Goal: Transaction & Acquisition: Purchase product/service

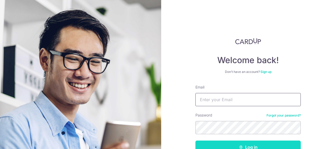
type input "[EMAIL_ADDRESS][DOMAIN_NAME]"
click at [245, 143] on button "Log in" at bounding box center [248, 146] width 105 height 13
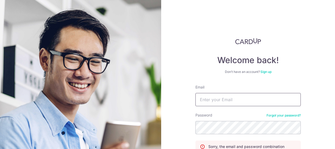
type input "[EMAIL_ADDRESS][DOMAIN_NAME]"
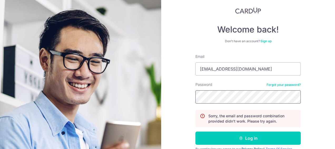
scroll to position [55, 0]
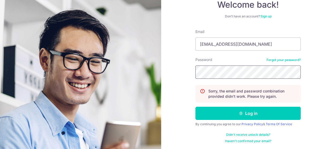
click at [175, 73] on div "Welcome back! Don’t have an account? Sign up Email toh.xinying8@gmail.com Passw…" at bounding box center [248, 74] width 174 height 149
click at [196, 107] on button "Log in" at bounding box center [248, 113] width 105 height 13
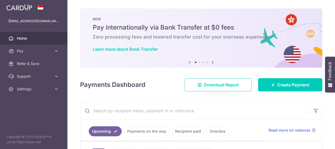
scroll to position [74, 0]
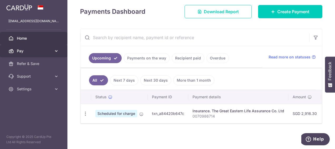
drag, startPoint x: 31, startPoint y: 50, endPoint x: 37, endPoint y: 53, distance: 6.8
click at [32, 50] on span "Pay" at bounding box center [34, 50] width 35 height 5
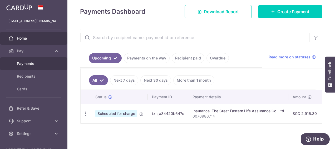
drag, startPoint x: 34, startPoint y: 64, endPoint x: 37, endPoint y: 63, distance: 2.8
click at [34, 64] on span "Payments" at bounding box center [34, 63] width 35 height 5
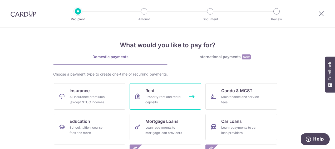
scroll to position [26, 0]
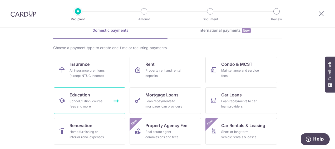
drag, startPoint x: 88, startPoint y: 99, endPoint x: 91, endPoint y: 98, distance: 3.1
click at [89, 99] on div "School, tuition, course fees and more" at bounding box center [89, 103] width 38 height 11
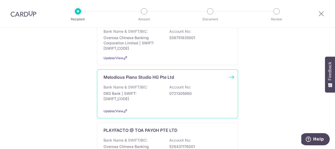
scroll to position [79, 0]
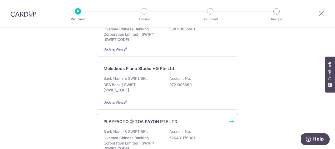
click at [147, 127] on div "PLAYFACTO @ TOA PAYOH PTE LTD Bank Name & SWIFT/BIC: Oversea Chinese Banking Co…" at bounding box center [167, 139] width 141 height 51
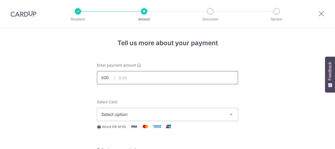
click at [175, 74] on input "text" at bounding box center [167, 77] width 141 height 13
click at [176, 77] on input "text" at bounding box center [167, 77] width 141 height 13
type input "763.00"
click at [185, 114] on span "Select option" at bounding box center [163, 114] width 123 height 6
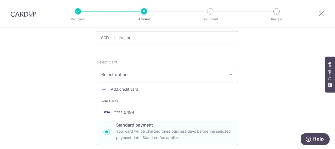
scroll to position [79, 0]
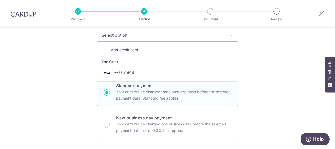
click at [142, 96] on p "Your card will be charged three business days before the selected payment date.…" at bounding box center [173, 95] width 115 height 13
click at [110, 95] on input "Standard payment Your card will be charged three business days before the selec…" at bounding box center [107, 92] width 6 height 6
radio input "true"
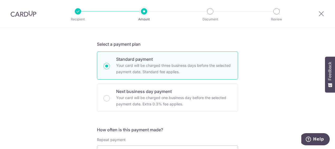
scroll to position [53, 0]
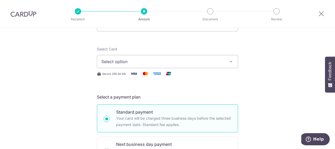
click at [197, 61] on span "Select option" at bounding box center [163, 61] width 123 height 6
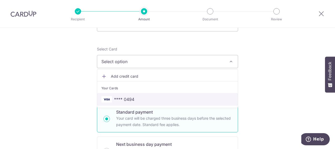
click at [123, 97] on span "**** 0494" at bounding box center [124, 99] width 20 height 6
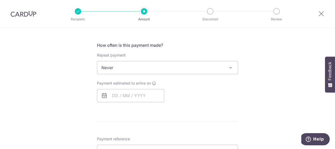
scroll to position [211, 0]
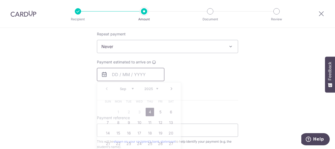
click at [135, 76] on input "text" at bounding box center [130, 74] width 67 height 13
click at [188, 70] on div "Payment estimated to arrive on Prev Next Sep Oct Nov Dec 2025 2026 2027 2028 20…" at bounding box center [168, 70] width 148 height 22
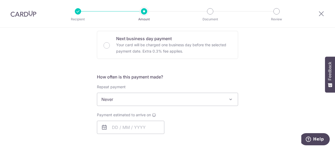
scroll to position [185, 0]
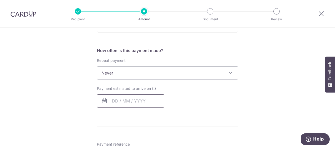
click at [134, 99] on input "text" at bounding box center [130, 100] width 67 height 13
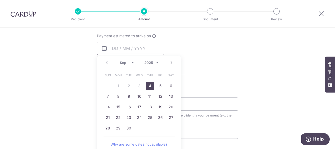
scroll to position [237, 0]
click at [159, 84] on link "5" at bounding box center [160, 85] width 8 height 8
type input "[DATE]"
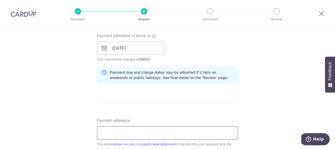
scroll to position [264, 0]
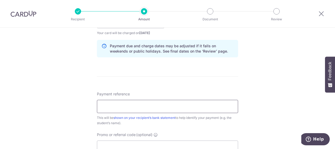
click at [146, 106] on input "Payment reference" at bounding box center [167, 106] width 141 height 13
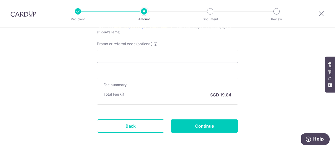
scroll to position [369, 0]
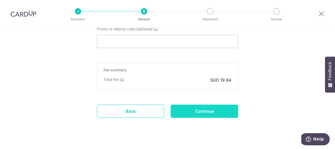
type input "[PERSON_NAME] fees Sept"
click at [202, 114] on input "Continue" at bounding box center [204, 110] width 67 height 13
type input "Create Schedule"
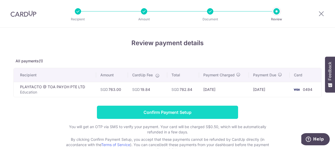
click at [152, 108] on input "Confirm Payment Setup" at bounding box center [167, 111] width 141 height 13
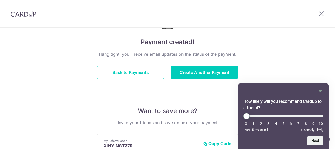
scroll to position [53, 0]
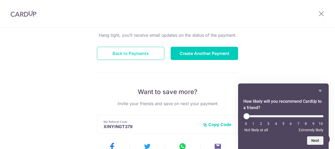
click at [144, 55] on button "Back to Payments" at bounding box center [130, 53] width 67 height 13
